Goal: Find specific page/section

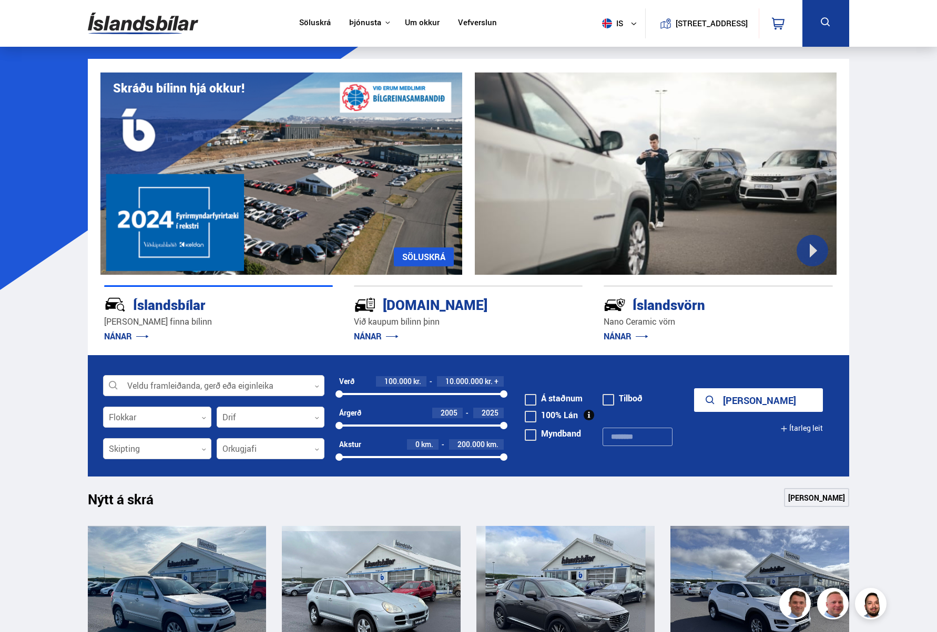
click at [829, 26] on icon at bounding box center [825, 21] width 9 height 9
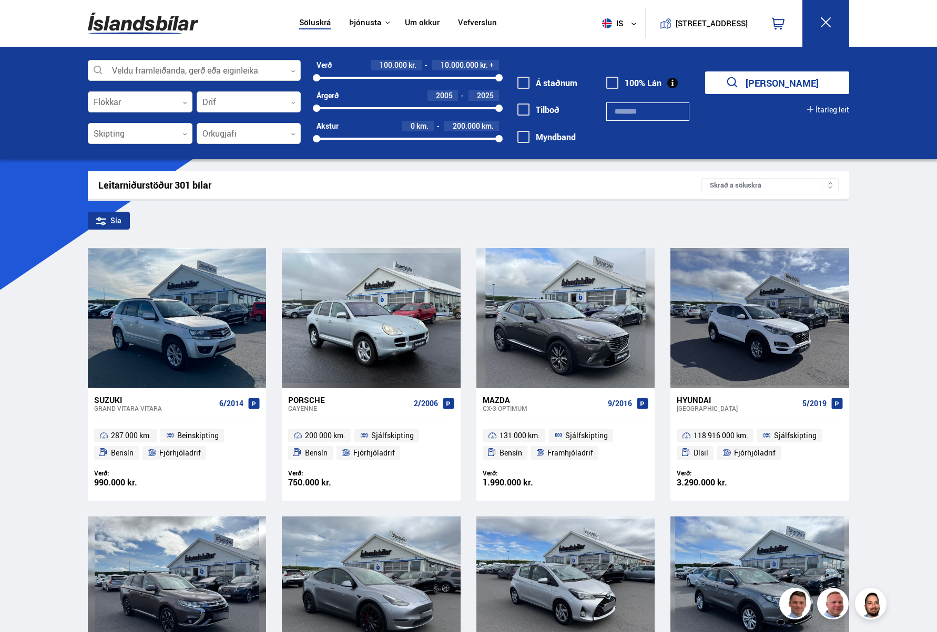
click at [225, 61] on div at bounding box center [194, 70] width 213 height 21
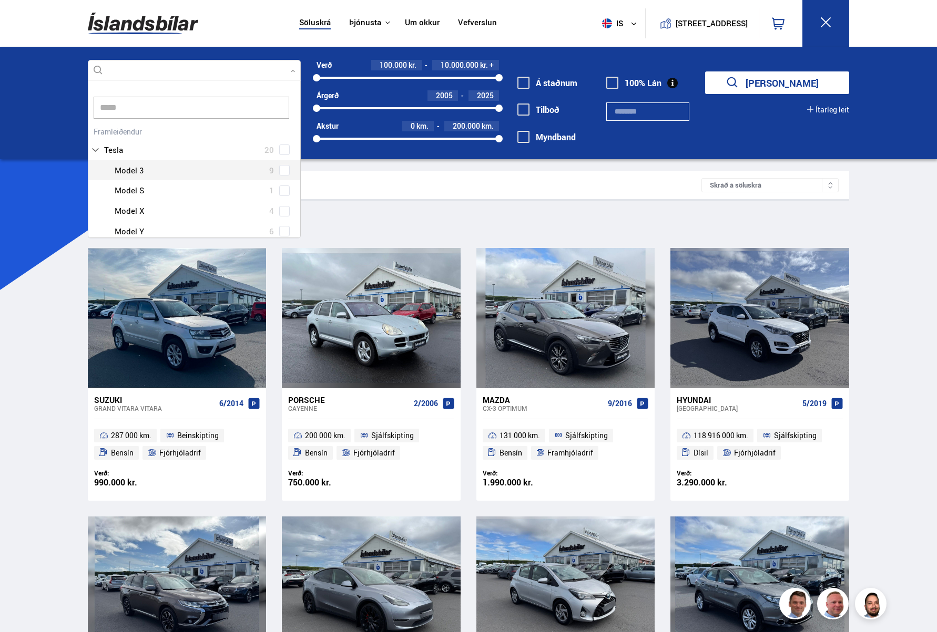
click at [269, 171] on div "Tesla 20 Tesla Model 3 9 Tesla Model S 1 Tesla Model X 4 Tesla Model Y 6" at bounding box center [194, 183] width 212 height 118
type input "*****"
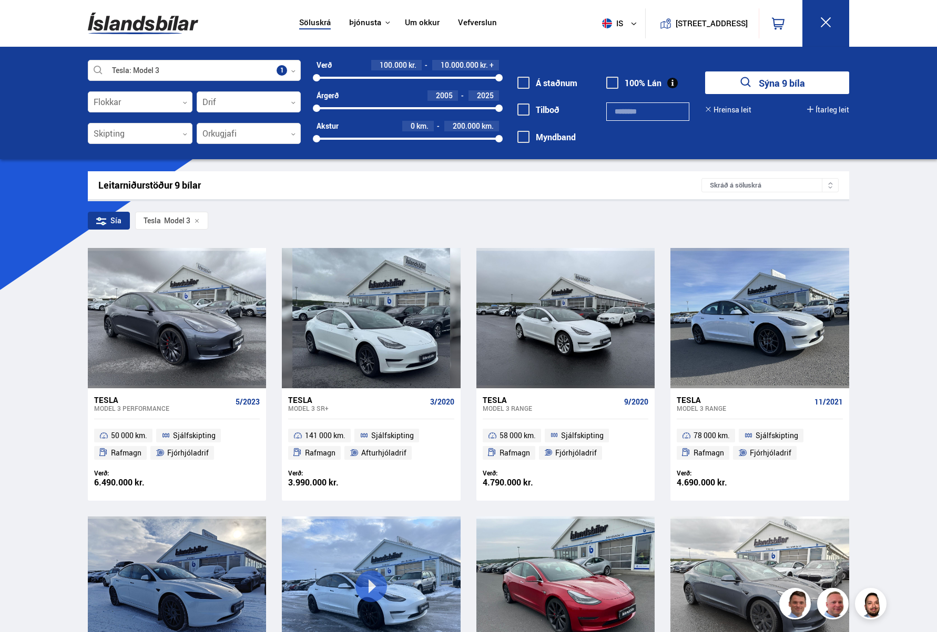
click at [727, 139] on div "Tesla Model 3 Veldu framleiðanda, gerð eða eiginleika 1 Flokkar 0 Drif 0 Skipti…" at bounding box center [468, 108] width 778 height 97
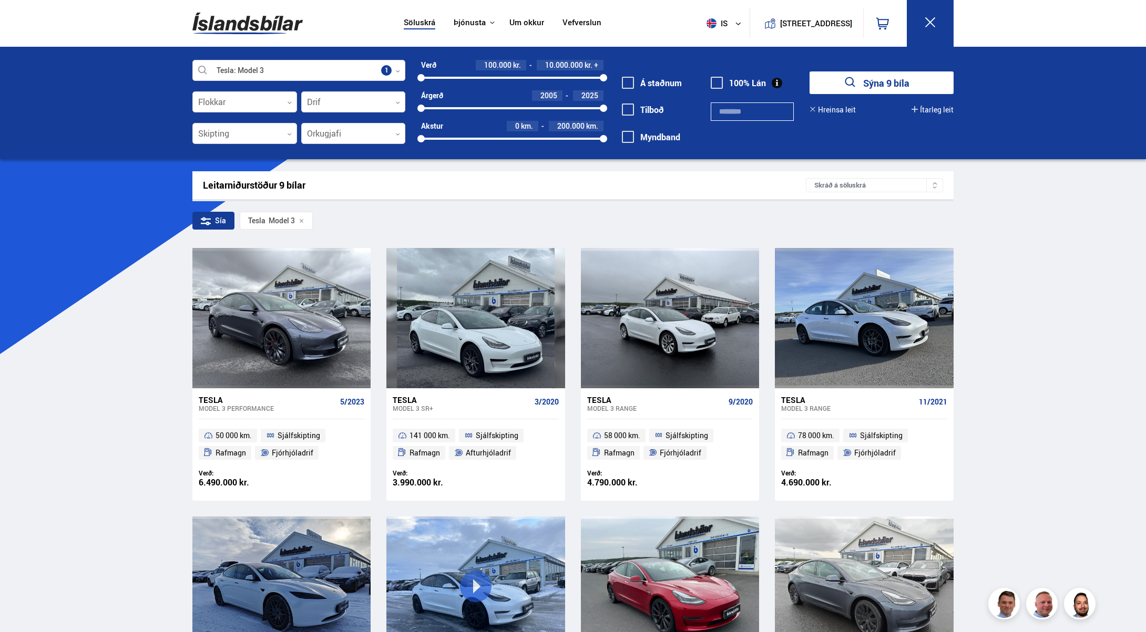
click at [880, 80] on button "Sýna 9 bíla" at bounding box center [881, 82] width 144 height 23
click at [338, 53] on div "Tesla Model 3 Veldu framleiðanda, gerð eða eiginleika 1 Flokkar 0 Drif 0 Skipti…" at bounding box center [573, 103] width 1146 height 112
click at [335, 70] on div at bounding box center [298, 70] width 213 height 21
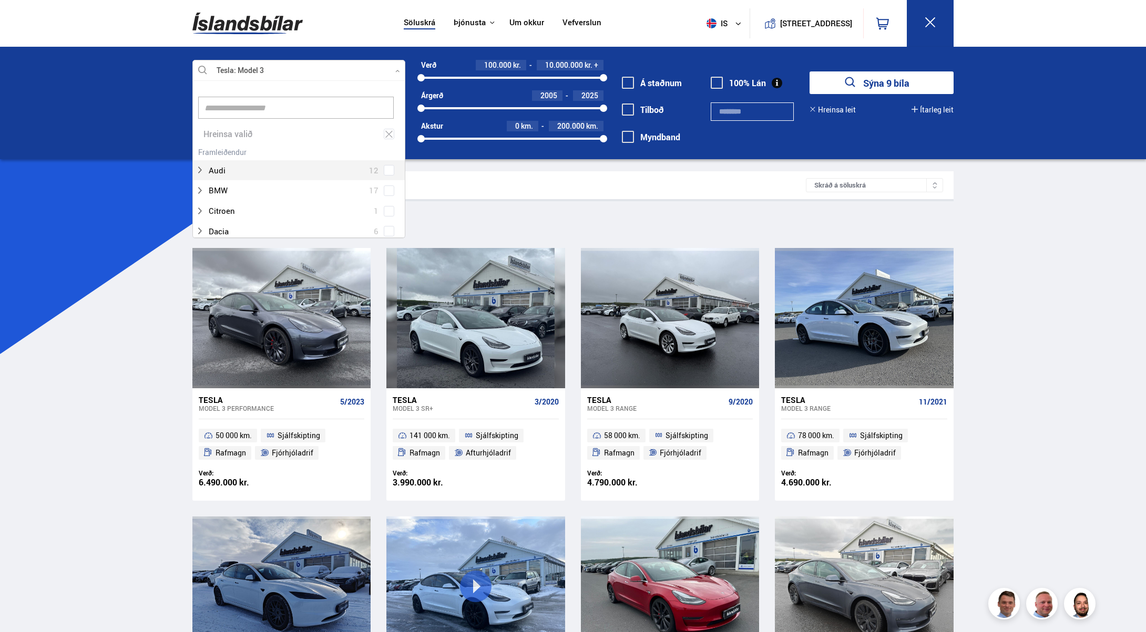
scroll to position [157, 210]
type input "*****"
click at [310, 196] on div at bounding box center [310, 190] width 186 height 15
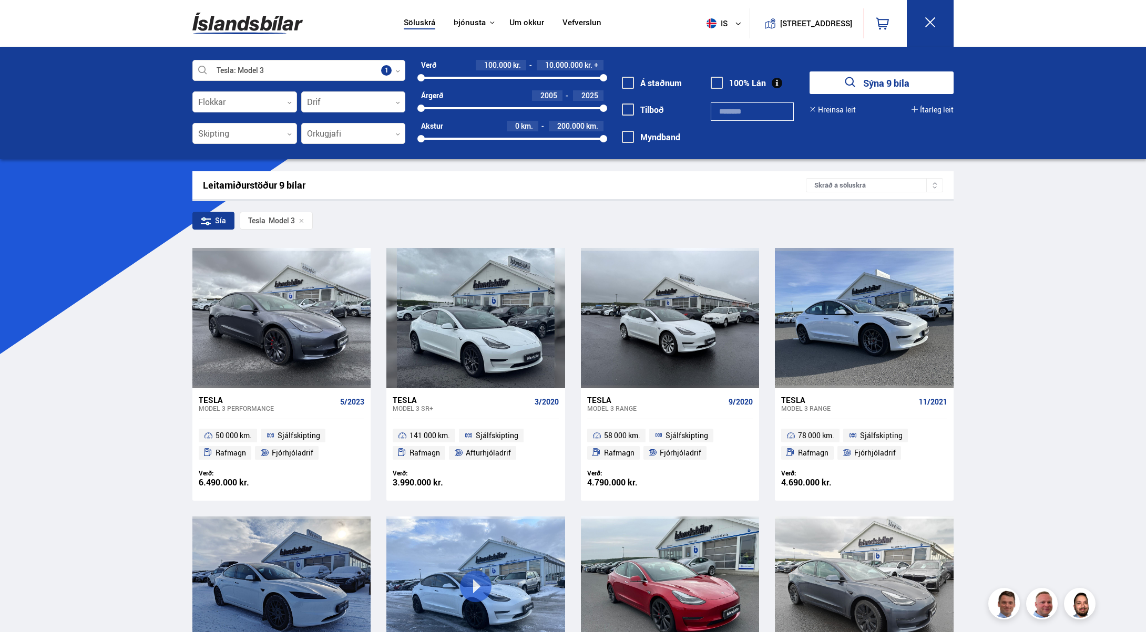
click at [920, 77] on button "Sýna 9 bíla" at bounding box center [881, 82] width 144 height 23
